Goal: Information Seeking & Learning: Compare options

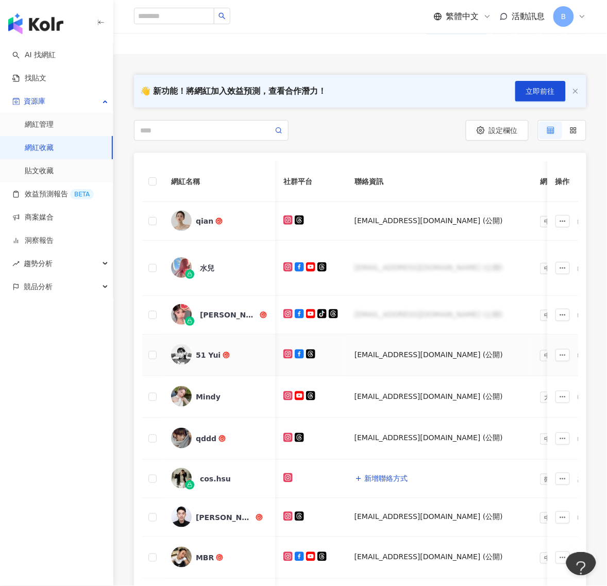
scroll to position [0, 501]
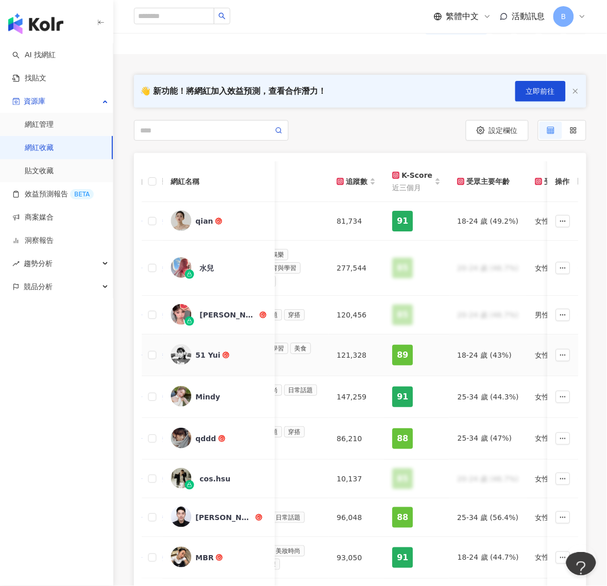
click at [186, 353] on img at bounding box center [181, 354] width 21 height 21
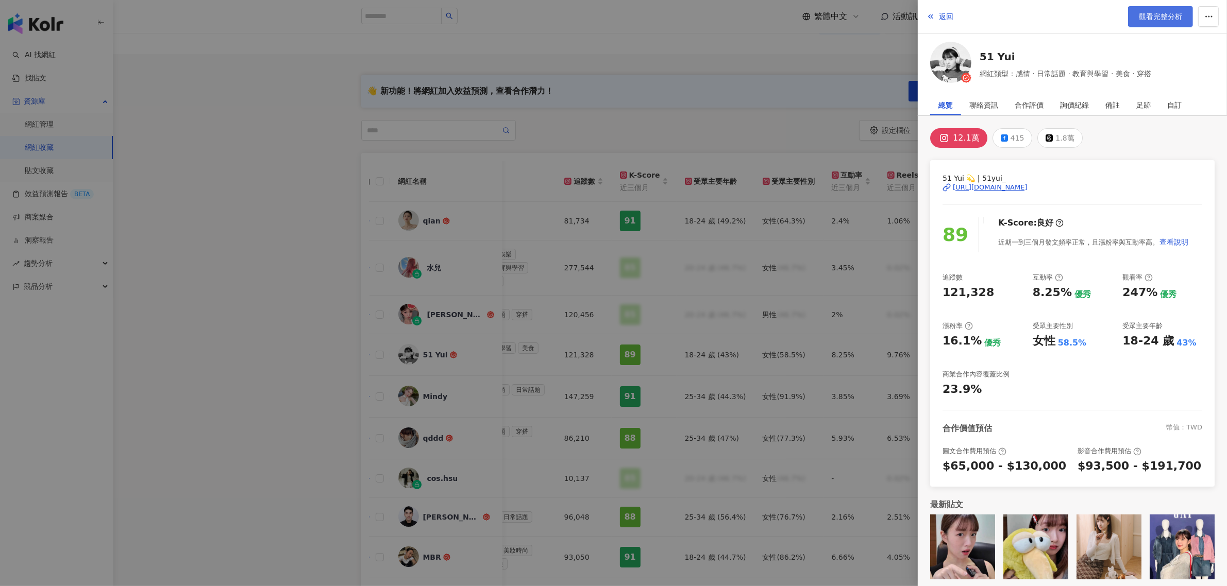
click at [606, 22] on link "觀看完整分析" at bounding box center [1160, 16] width 65 height 21
click at [606, 37] on div at bounding box center [613, 293] width 1227 height 586
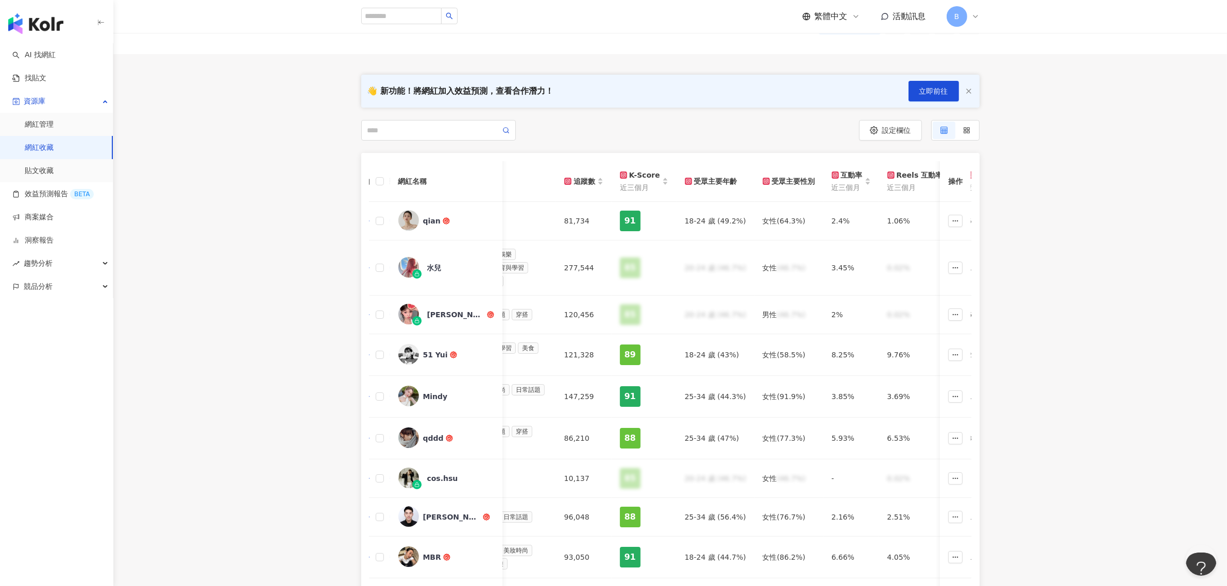
click at [45, 24] on img "button" at bounding box center [35, 23] width 55 height 21
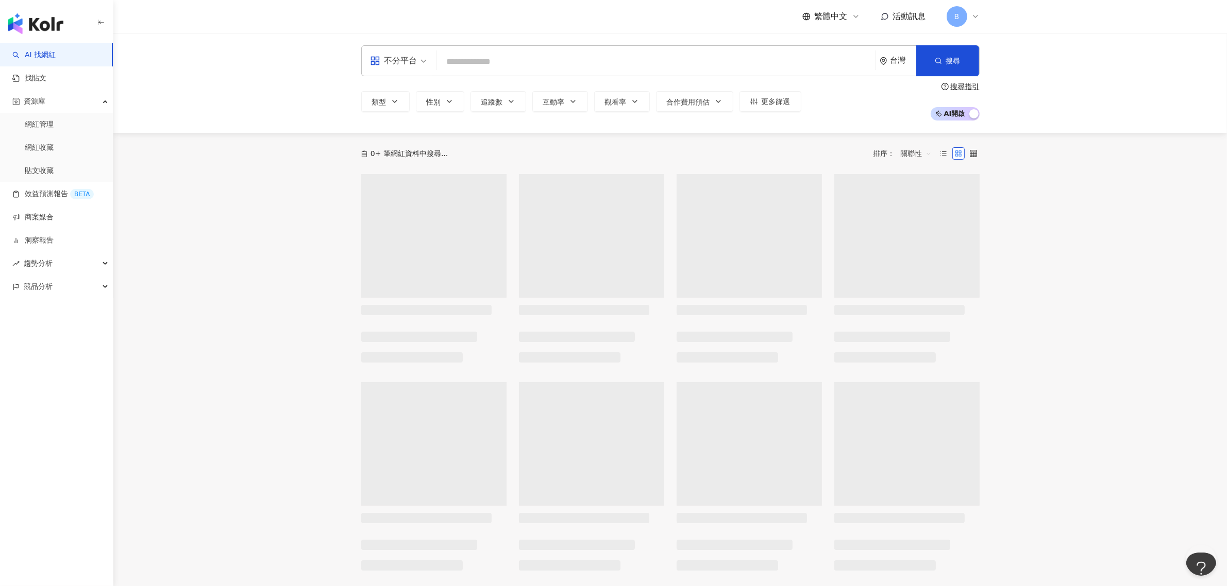
click at [552, 58] on input "search" at bounding box center [656, 62] width 430 height 20
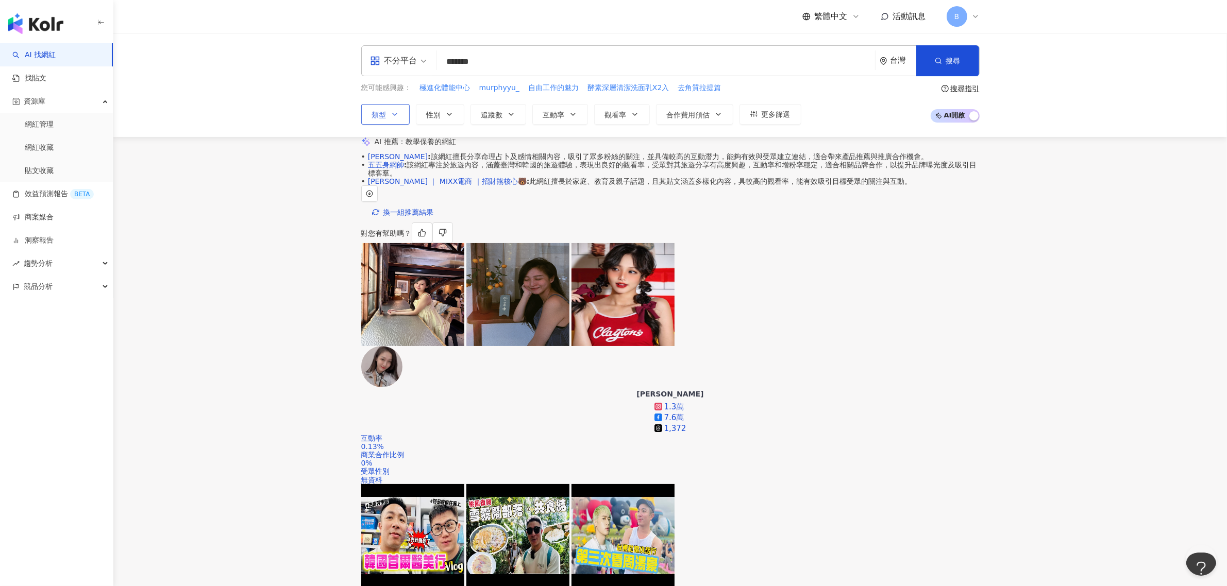
click at [391, 117] on icon "button" at bounding box center [395, 114] width 8 height 8
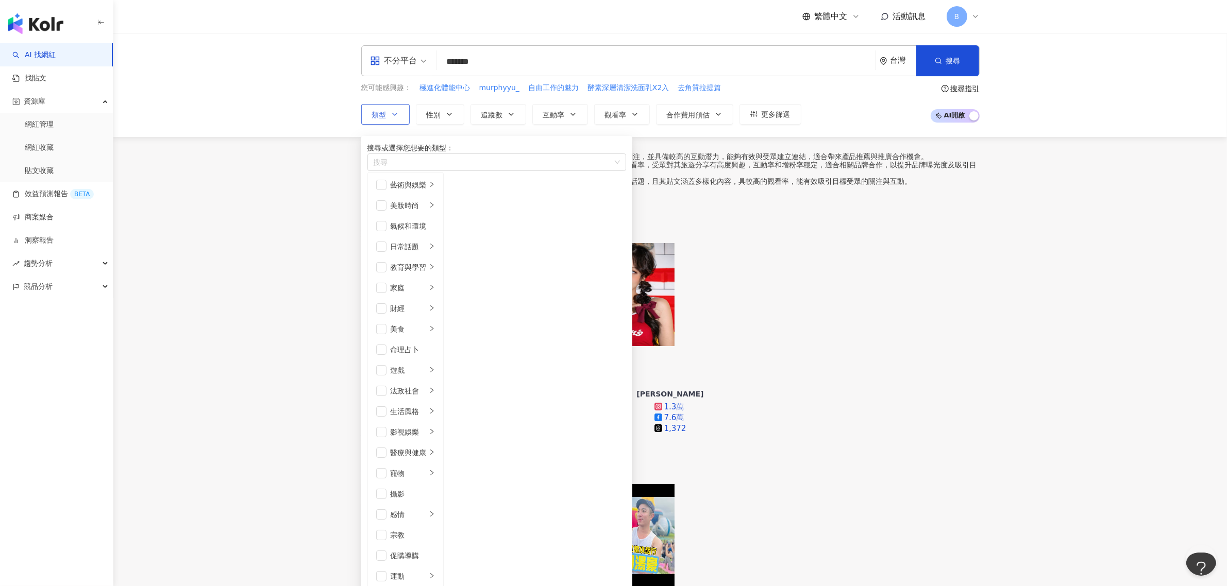
click at [391, 117] on icon "button" at bounding box center [395, 114] width 8 height 8
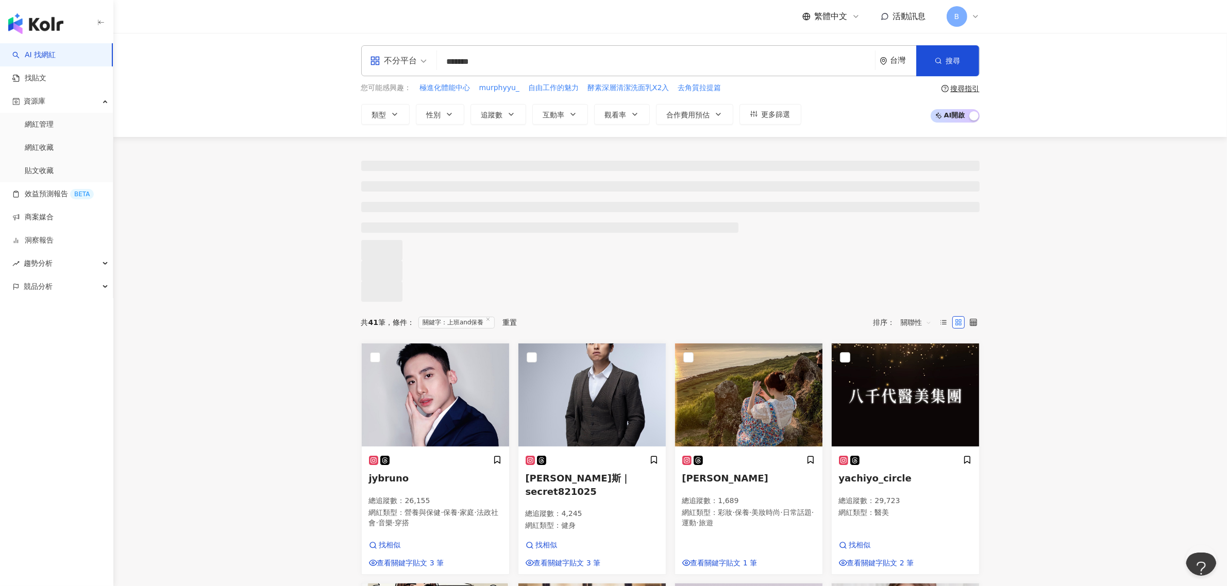
click at [465, 59] on input "*******" at bounding box center [656, 62] width 430 height 20
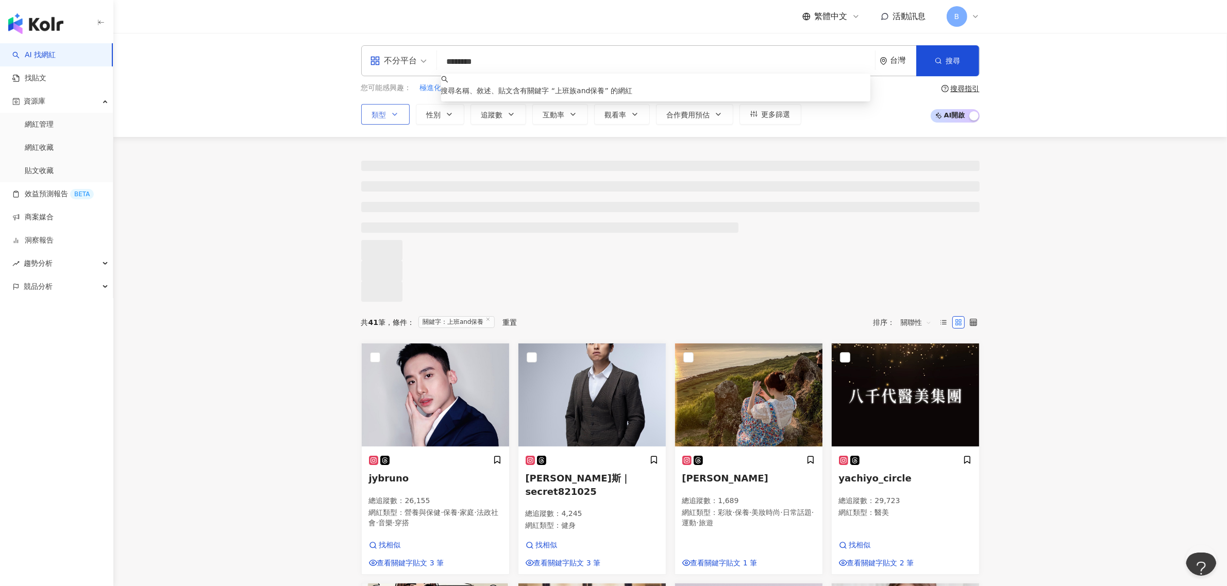
type input "********"
click at [372, 115] on span "類型" at bounding box center [379, 115] width 14 height 8
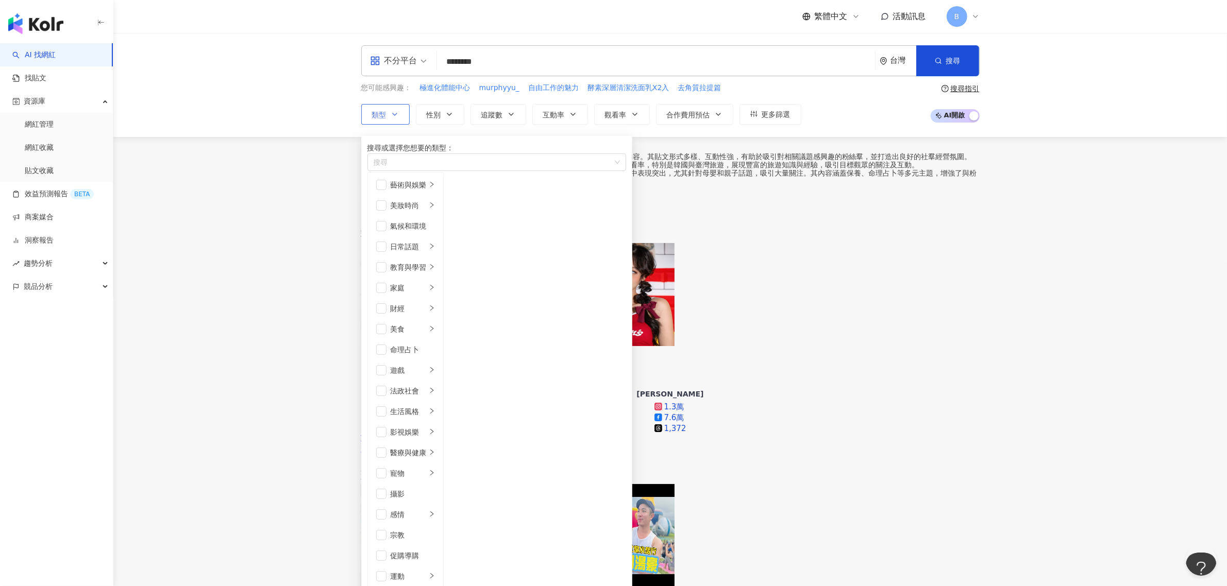
click at [372, 115] on span "類型" at bounding box center [379, 115] width 14 height 8
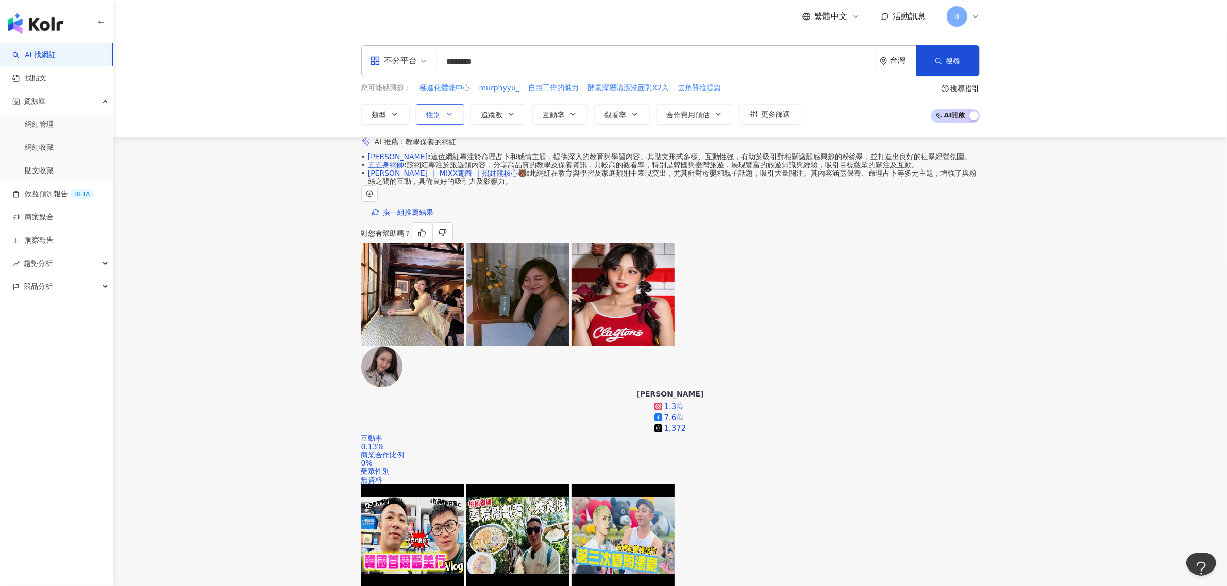
click at [454, 114] on button "性別" at bounding box center [440, 114] width 48 height 21
click at [514, 115] on icon "button" at bounding box center [511, 114] width 8 height 8
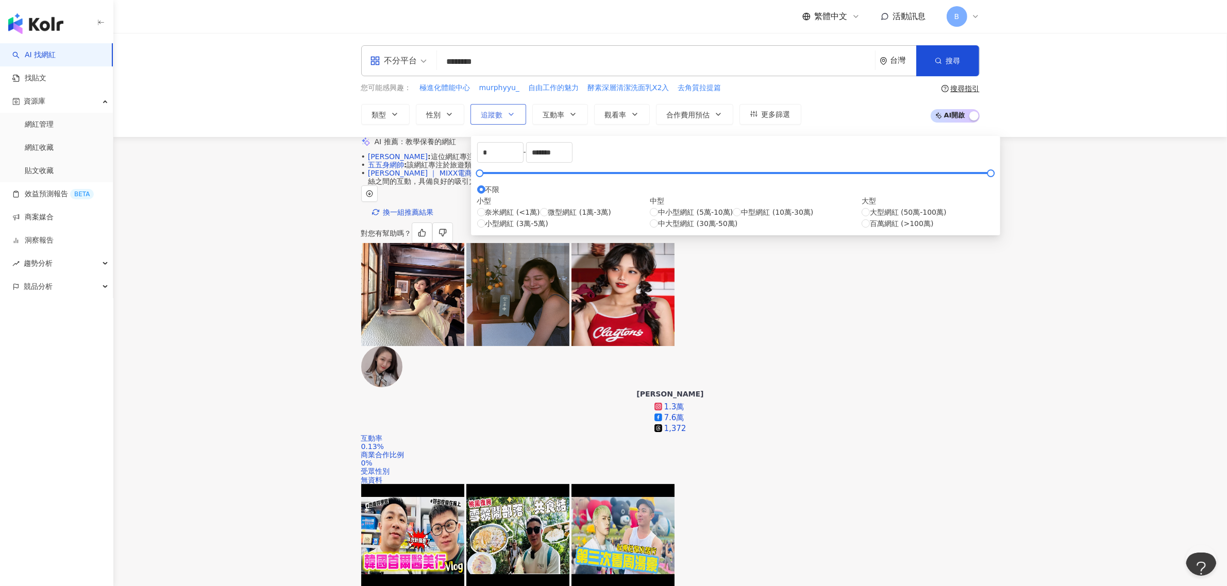
click at [514, 115] on icon "button" at bounding box center [511, 114] width 8 height 8
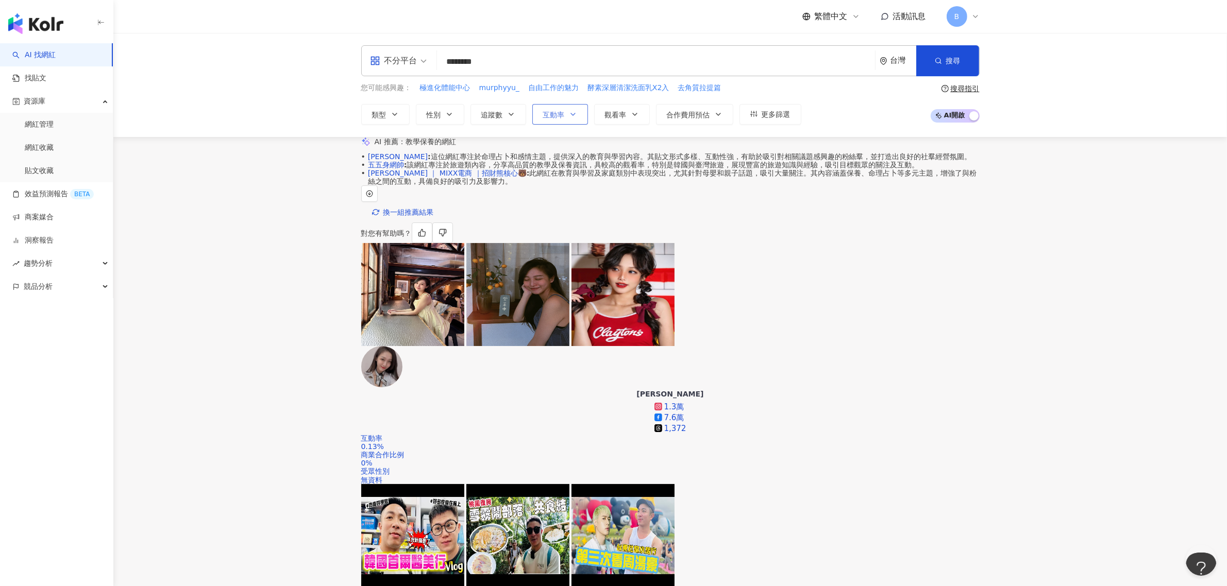
click at [557, 119] on span "互動率" at bounding box center [554, 115] width 22 height 8
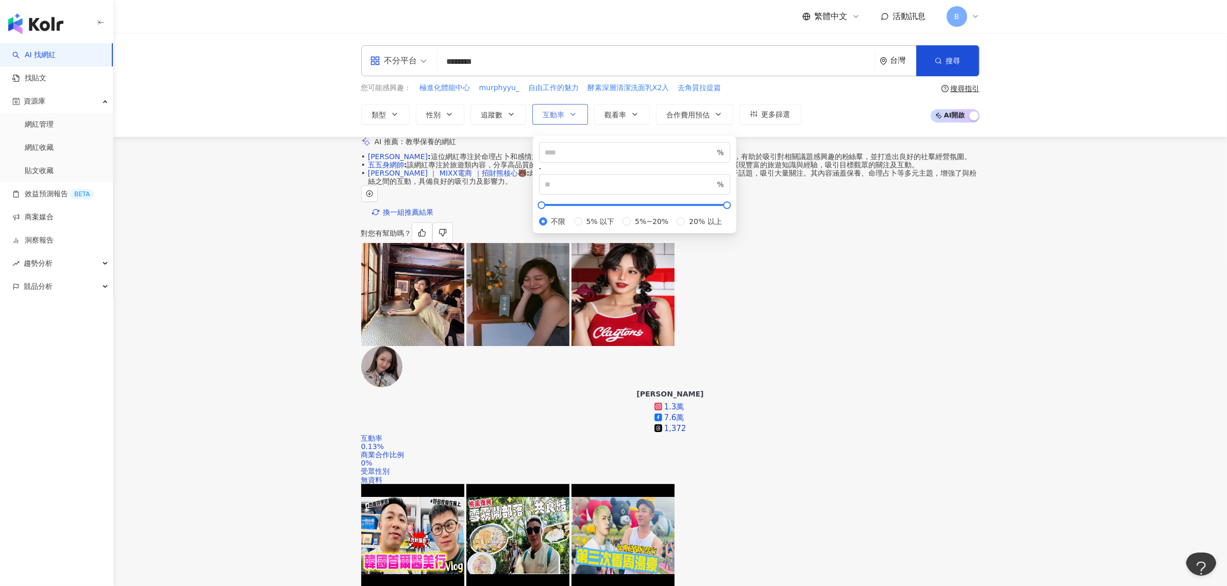
click at [557, 119] on span "互動率" at bounding box center [554, 115] width 22 height 8
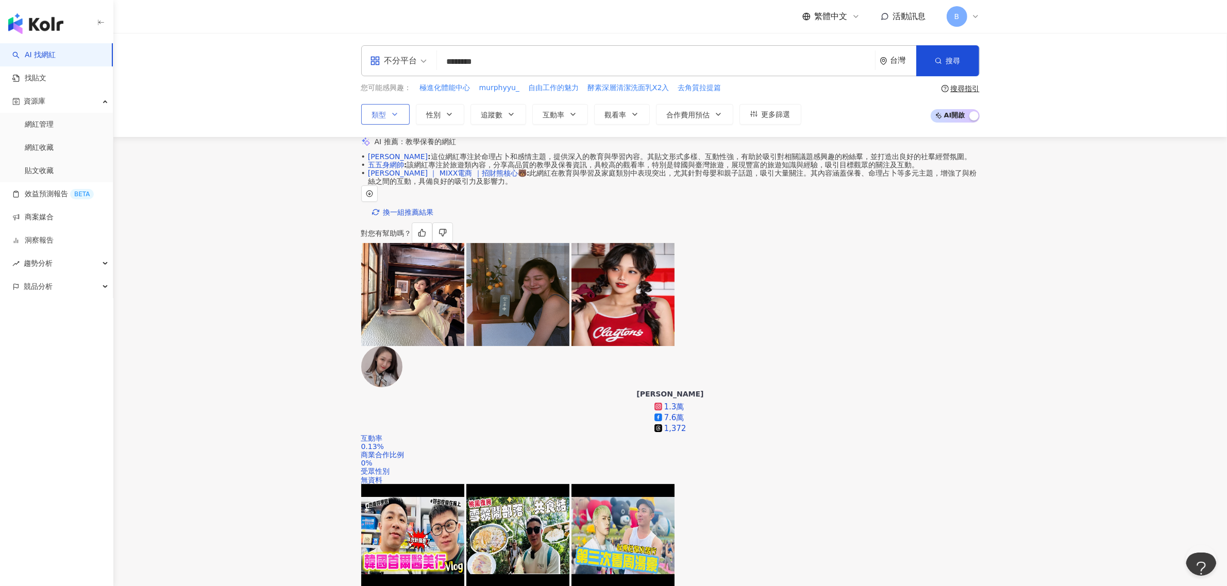
click at [388, 119] on button "類型" at bounding box center [385, 114] width 48 height 21
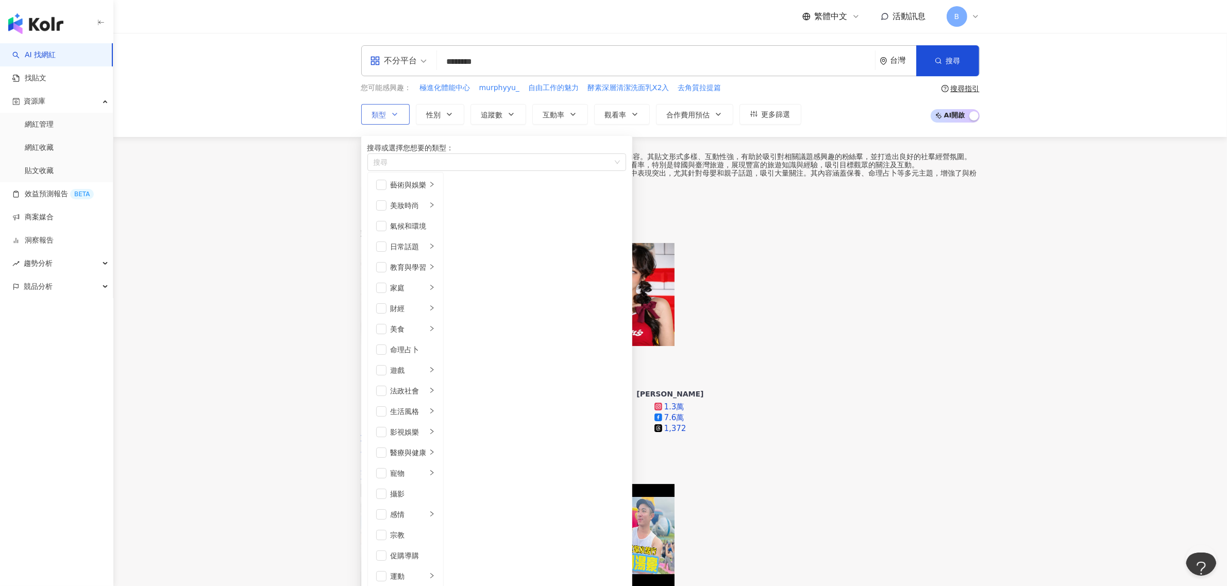
click at [388, 119] on button "類型 搜尋或選擇您想要的類型： 搜尋 藝術與娛樂 美妝時尚 氣候和環境 日常話題 教育與學習 家庭 財經 美食 命理占卜 遊戲 法政社會 生活風格 影視娛樂 …" at bounding box center [385, 114] width 48 height 21
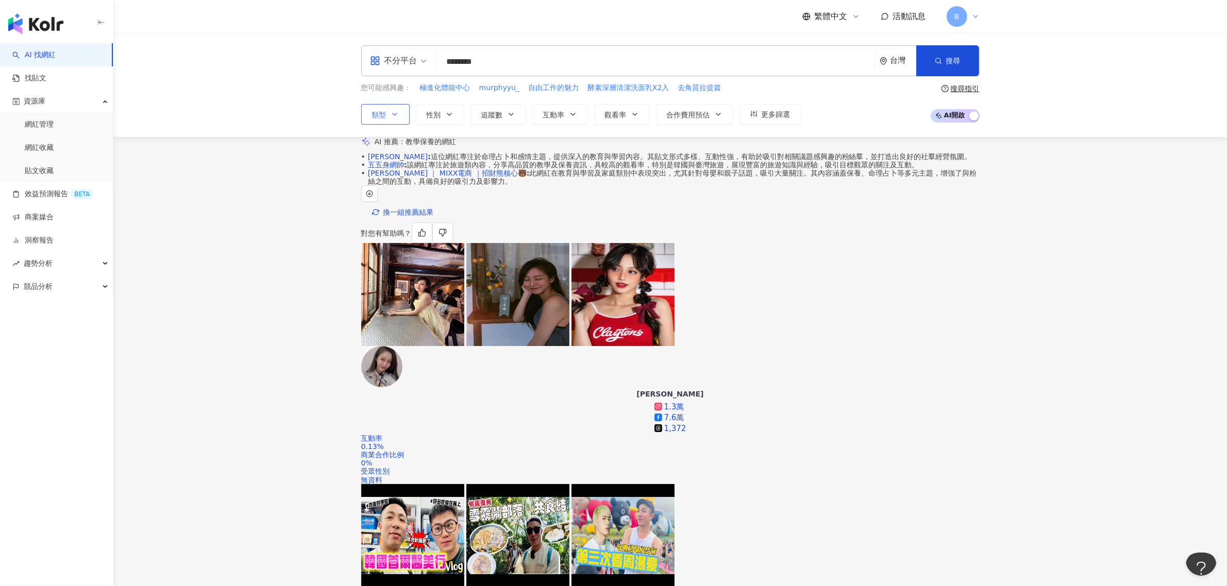
click at [403, 110] on button "類型" at bounding box center [385, 114] width 48 height 21
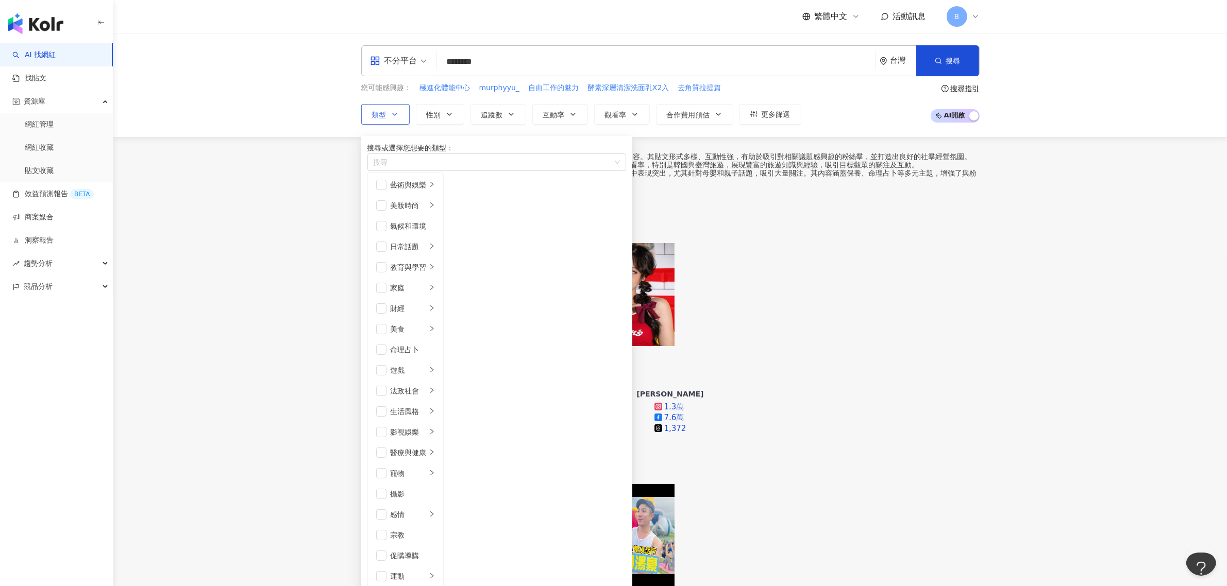
click at [403, 110] on button "類型 搜尋或選擇您想要的類型： 搜尋 藝術與娛樂 美妝時尚 氣候和環境 日常話題 教育與學習 家庭 財經 美食 命理占卜 遊戲 法政社會 生活風格 影視娛樂 …" at bounding box center [385, 114] width 48 height 21
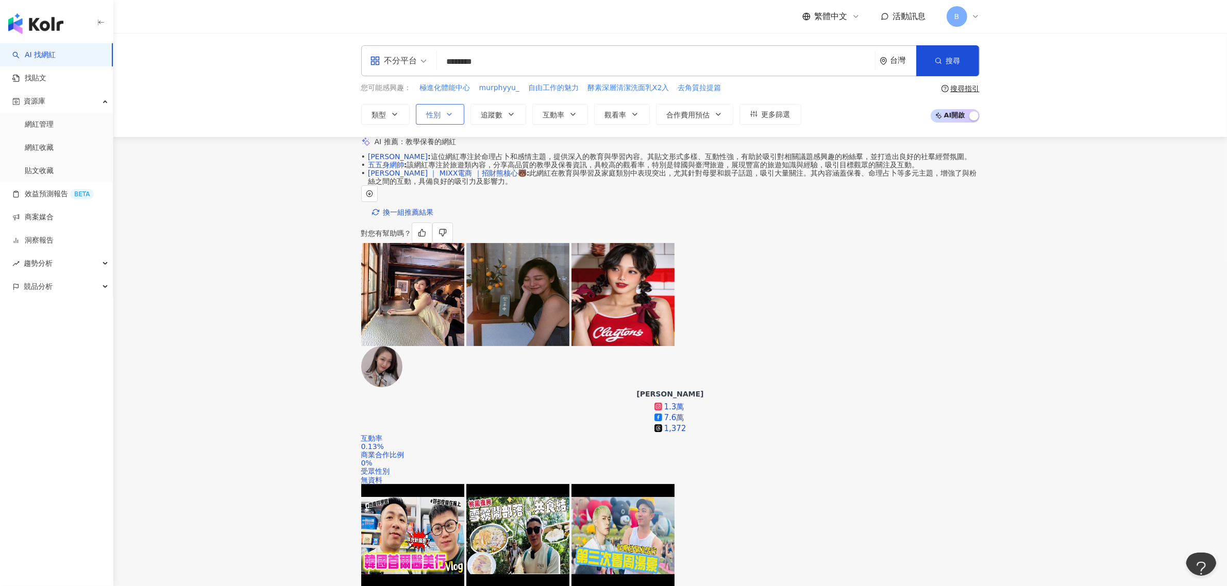
click at [429, 113] on span "性別" at bounding box center [434, 115] width 14 height 8
click at [495, 113] on span "追蹤數" at bounding box center [492, 115] width 22 height 8
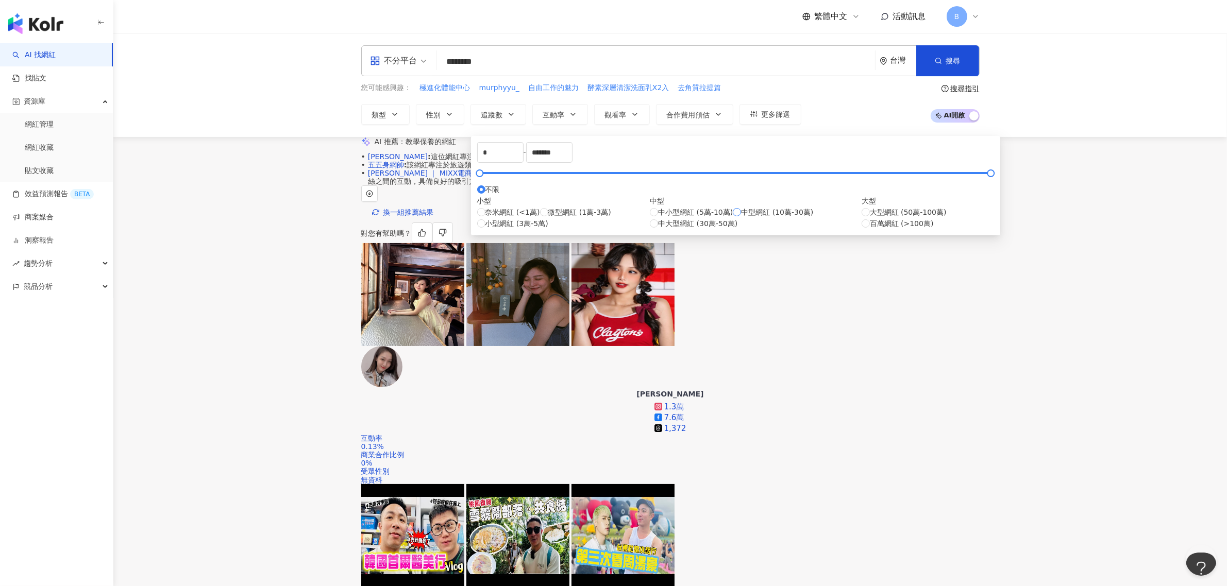
click at [606, 218] on span "中型網紅 (10萬-30萬)" at bounding box center [777, 212] width 72 height 11
type input "******"
click at [563, 116] on span "互動率" at bounding box center [554, 115] width 22 height 8
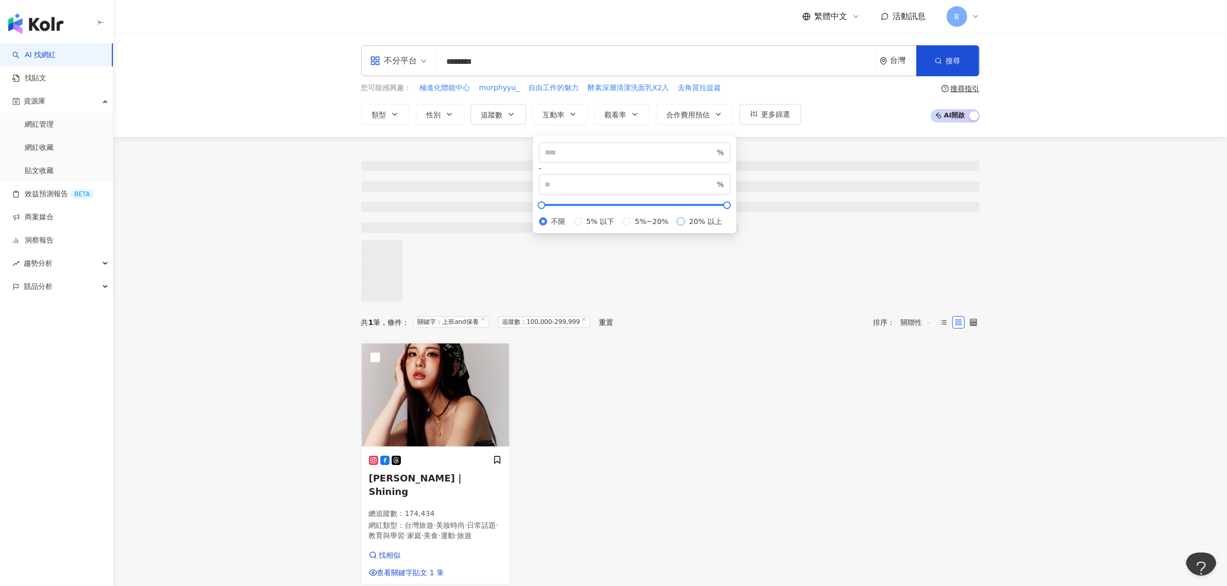
click at [606, 227] on span "20% 以上" at bounding box center [705, 221] width 41 height 11
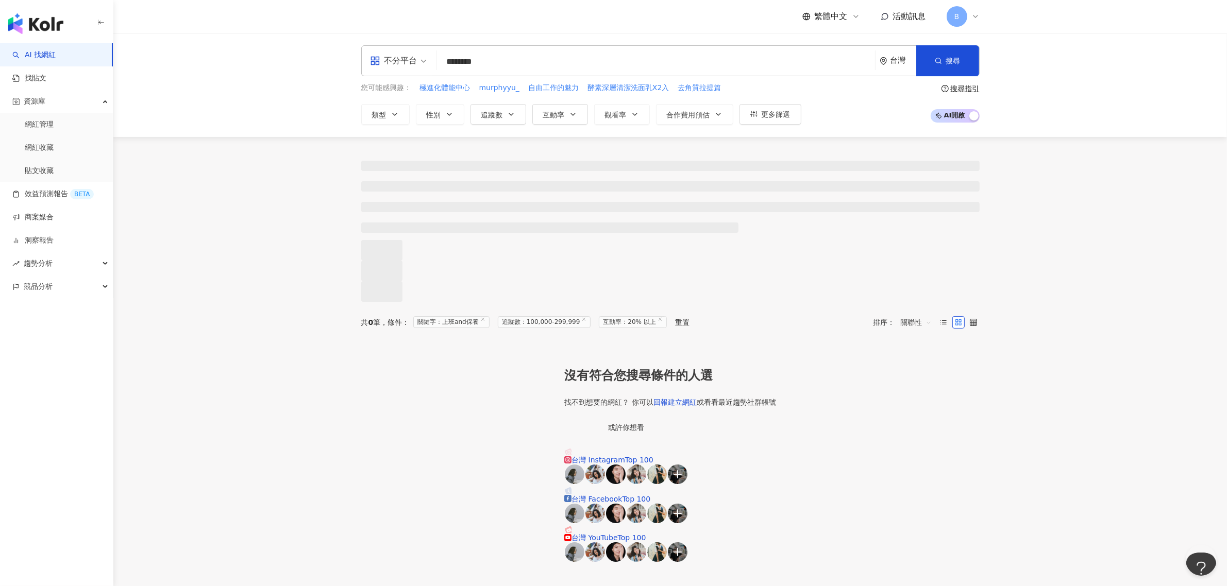
drag, startPoint x: 460, startPoint y: 453, endPoint x: 300, endPoint y: 238, distance: 268.1
click at [300, 238] on div at bounding box center [669, 219] width 1113 height 165
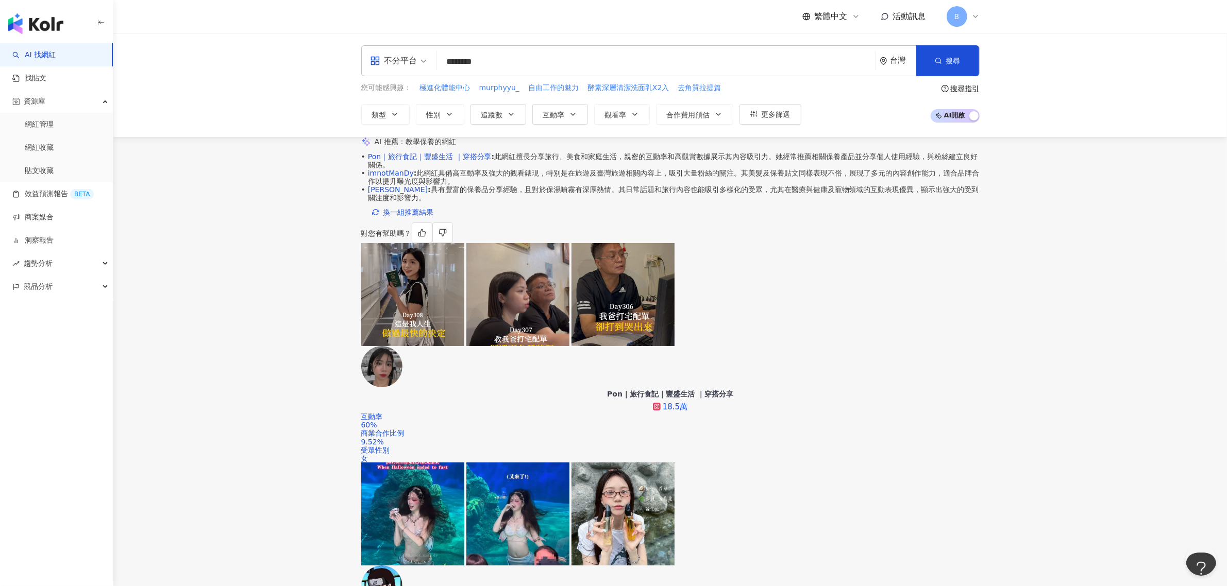
click at [606, 57] on input "********" at bounding box center [656, 62] width 430 height 20
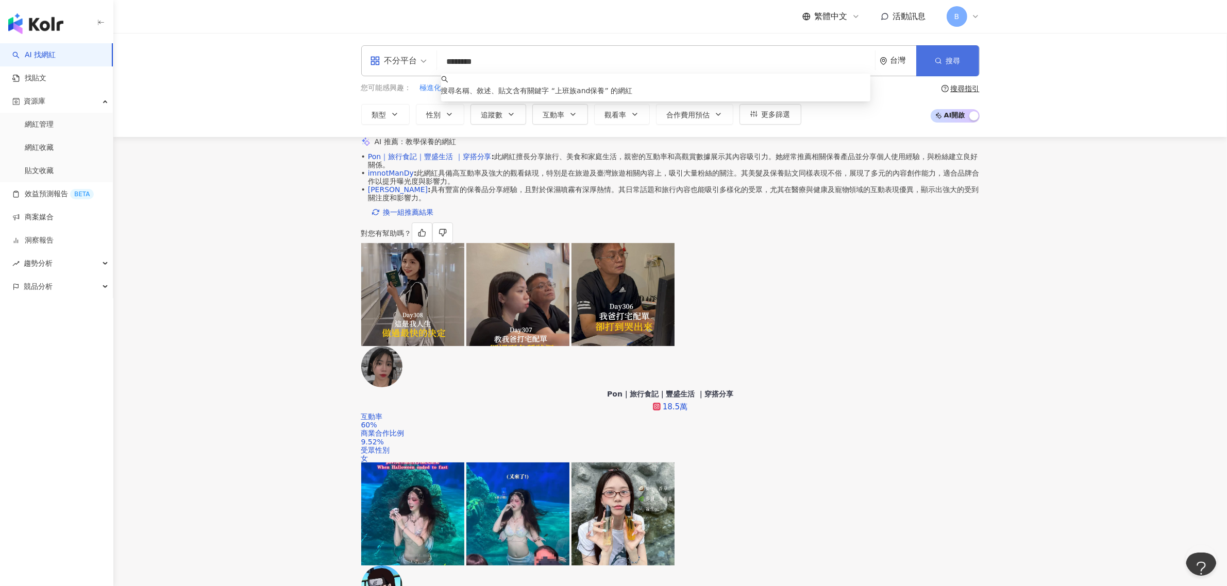
click at [606, 68] on button "搜尋" at bounding box center [947, 60] width 63 height 31
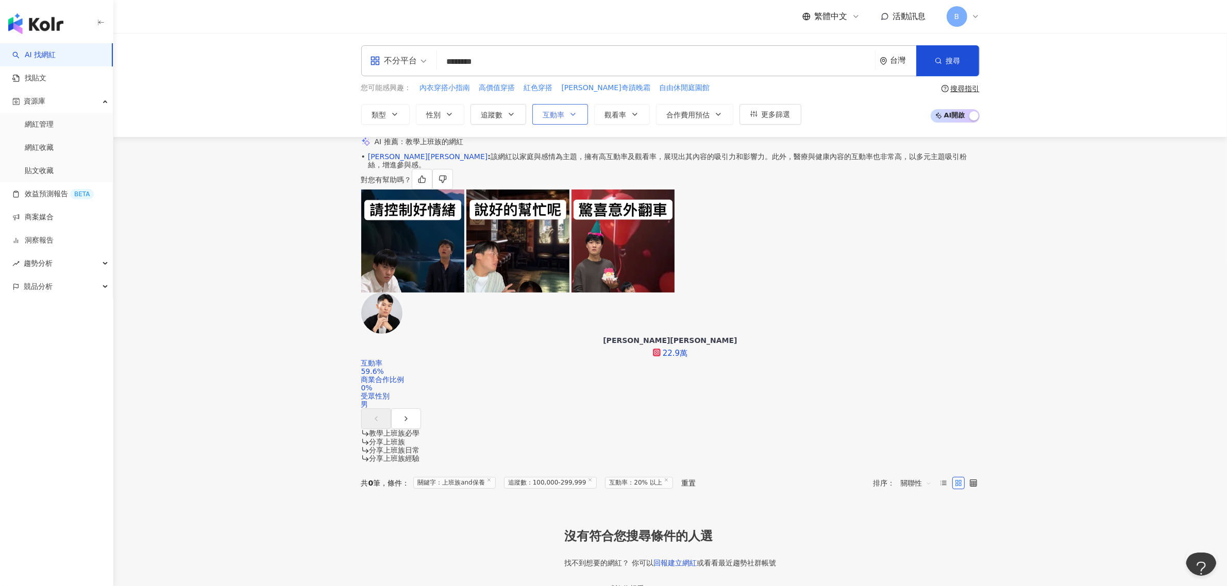
click at [576, 110] on icon "button" at bounding box center [573, 114] width 8 height 8
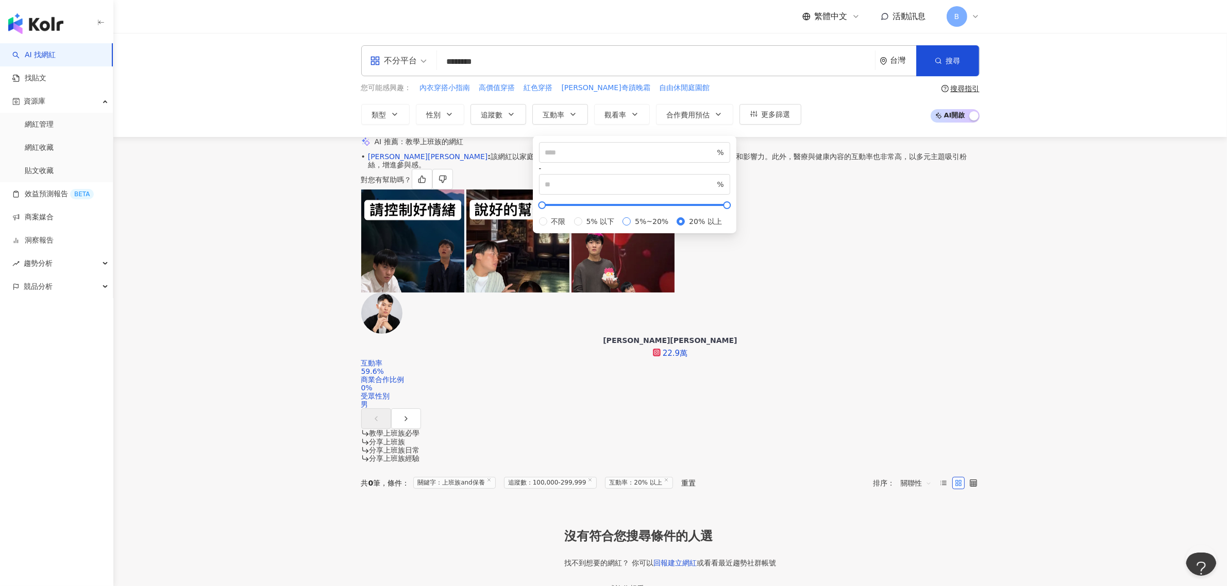
click at [606, 227] on span "5%~20%" at bounding box center [652, 221] width 42 height 11
type input "*"
type input "**"
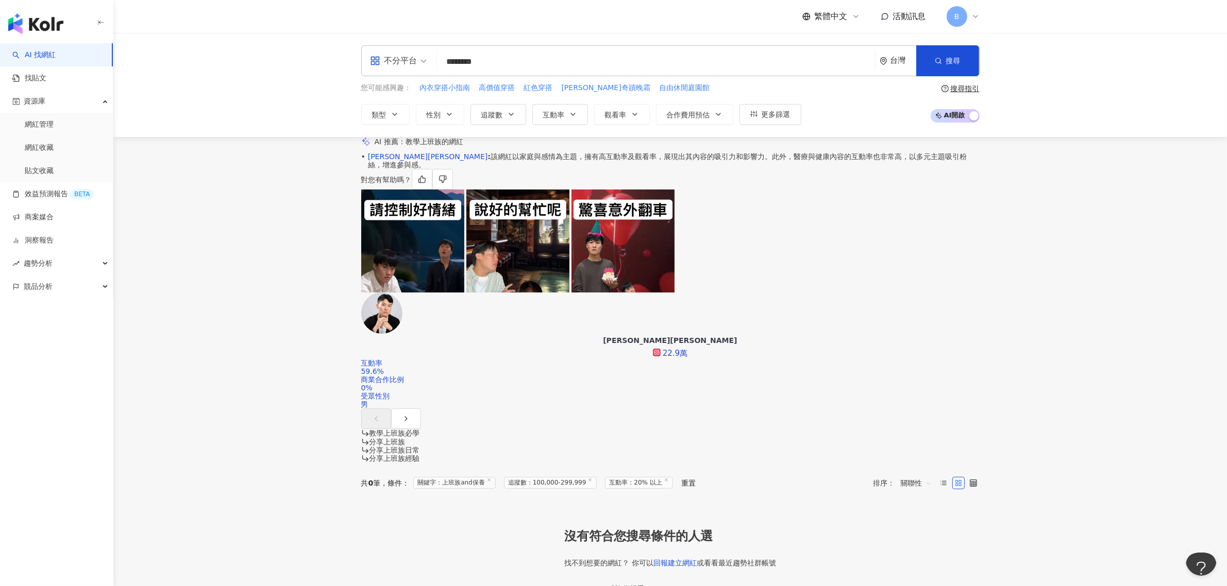
click at [606, 246] on div "• 王惟漢Kevin : 該網紅以家庭與感情為主題，擁有高互動率及觀看率，展現出其內容的吸引力和影響力。此外，醫療與健康內容的互動率也非常高，以多元主題吸引粉…" at bounding box center [670, 291] width 618 height 277
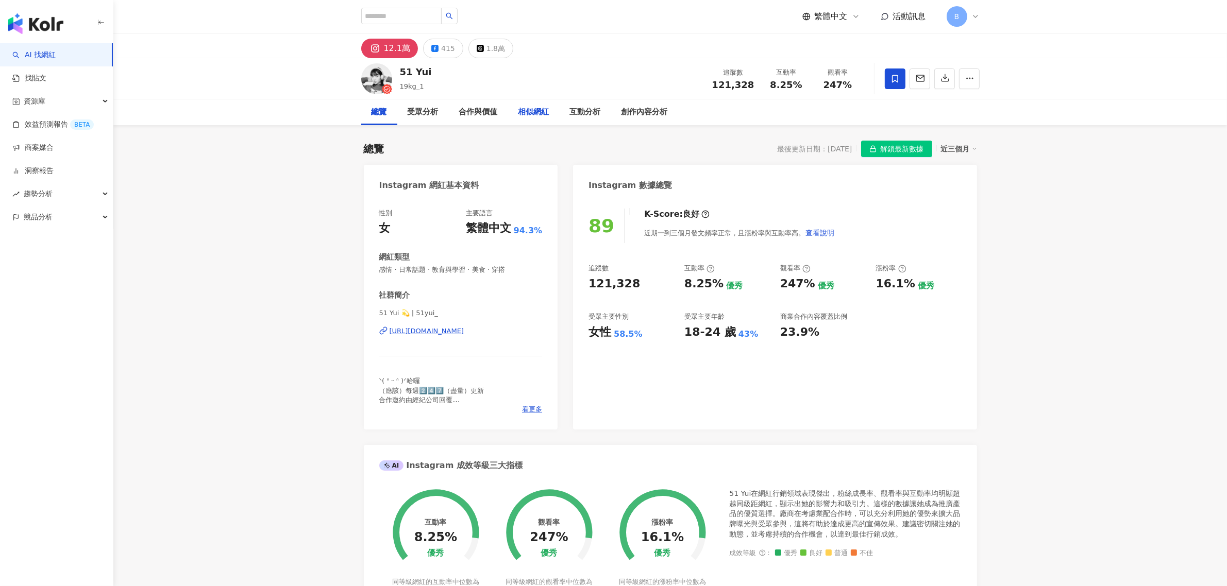
click at [524, 112] on div "相似網紅" at bounding box center [533, 112] width 31 height 12
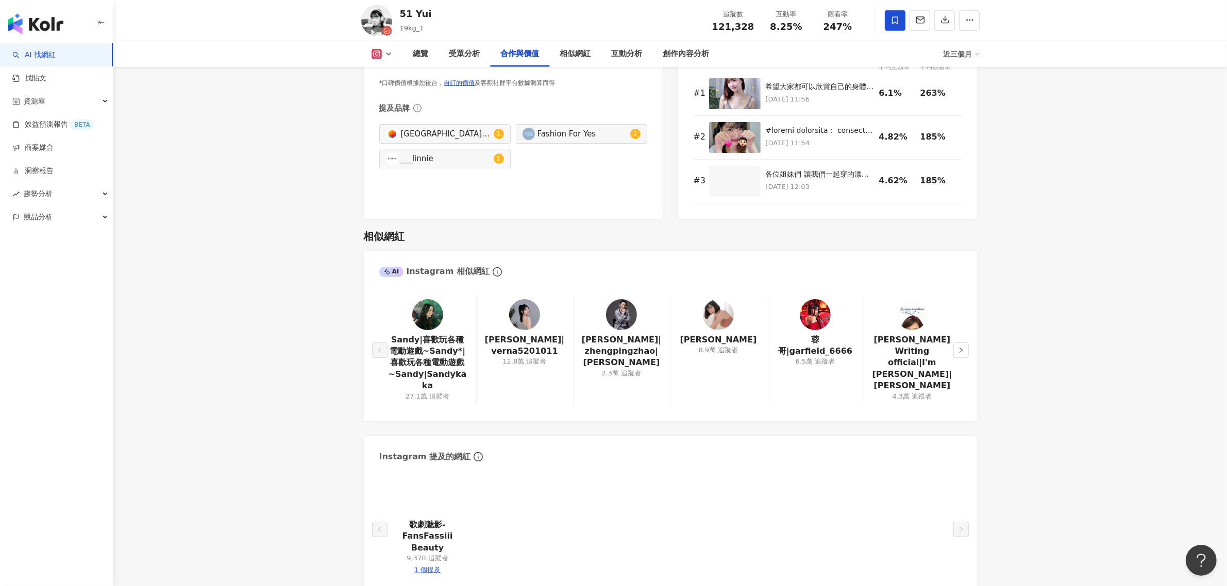
scroll to position [1474, 0]
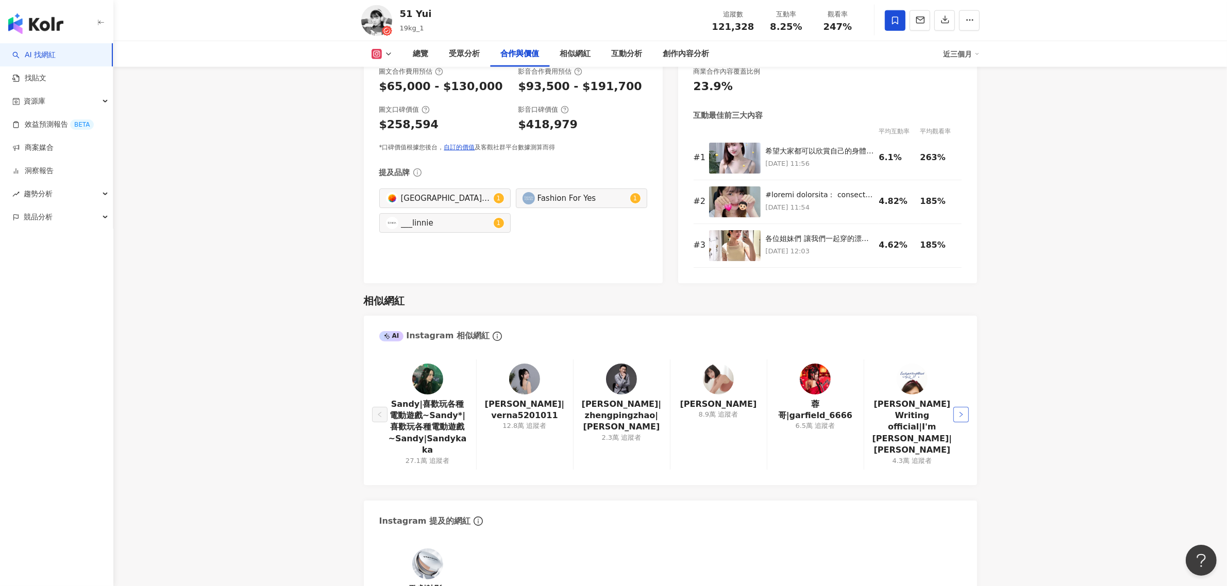
click at [956, 407] on button "button" at bounding box center [960, 414] width 15 height 15
